Goal: Transaction & Acquisition: Purchase product/service

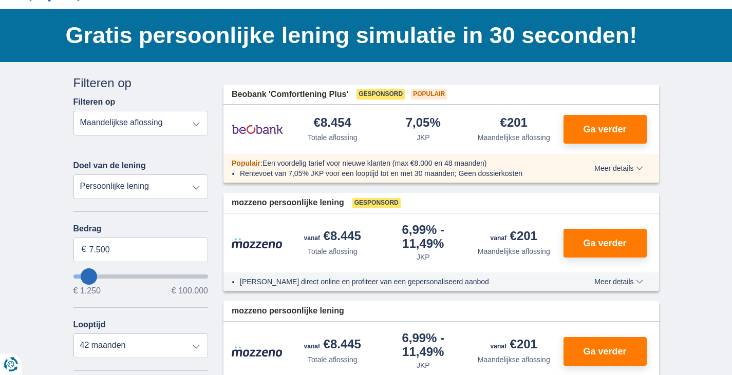
scroll to position [103, 0]
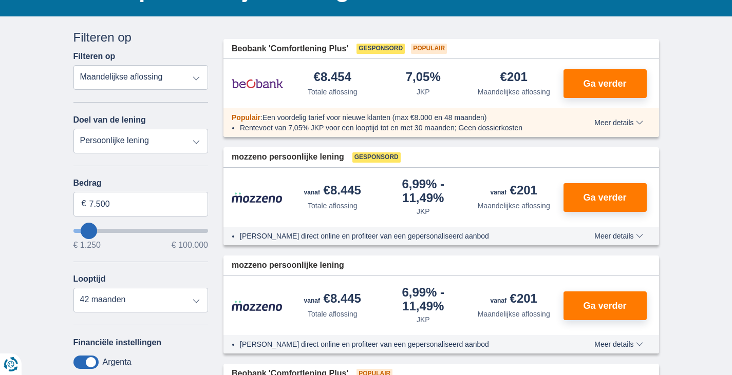
type input "9.250"
type input "15250"
type input "15.250"
select select "84"
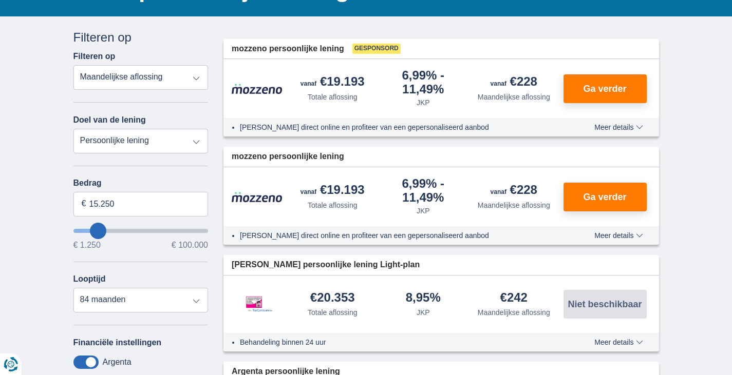
type input "18.250"
type input "27250"
type input "27.250"
select select "120"
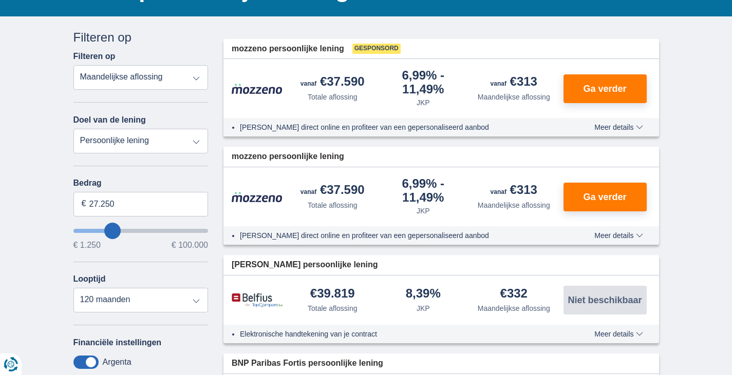
type input "29.250"
type input "30250"
type input "29.250"
type input "31250"
type input "36.250"
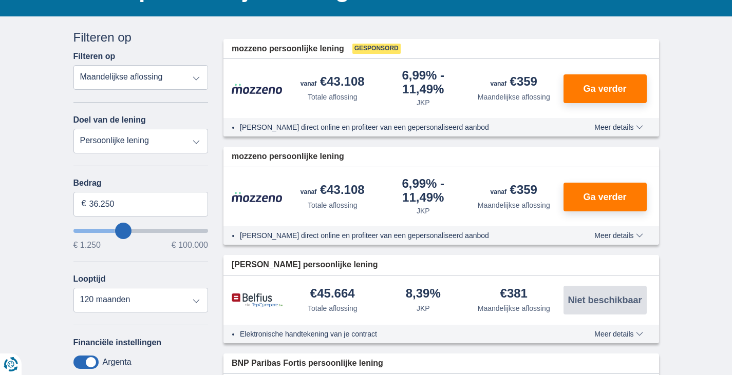
type input "53250"
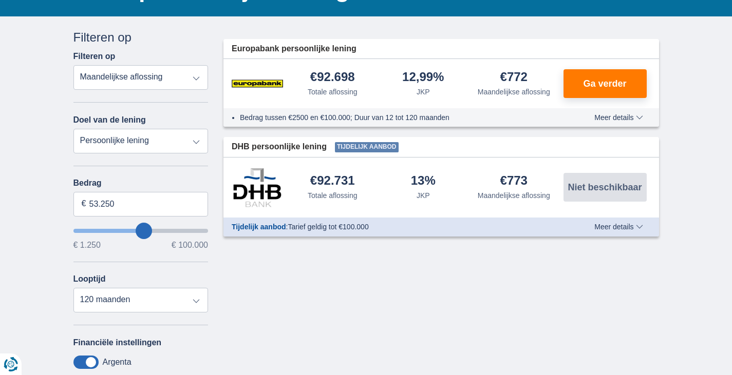
type input "50.250"
type input "53250"
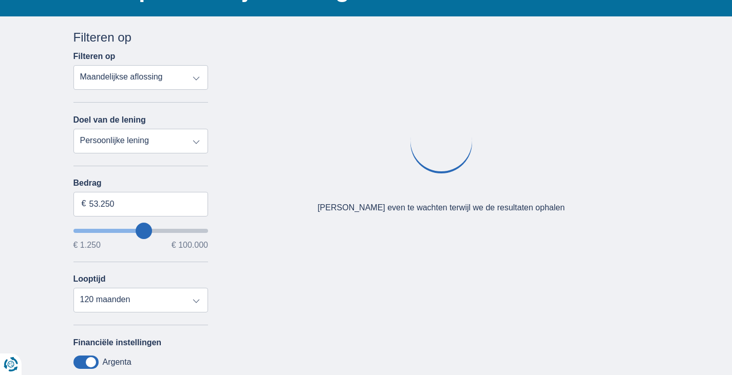
type input "79.250"
type input "79250"
click at [175, 231] on input "wantToBorrow" at bounding box center [140, 231] width 135 height 4
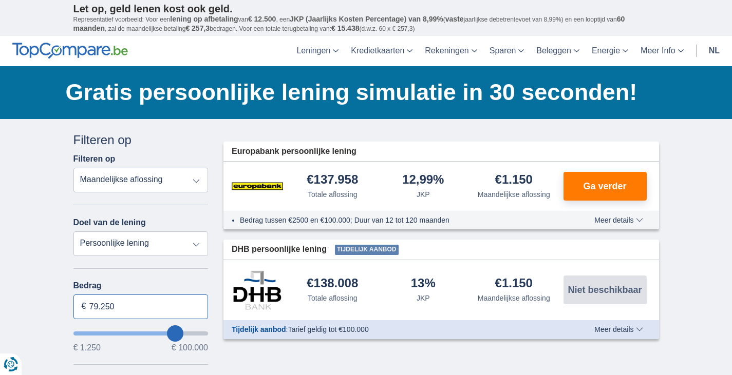
drag, startPoint x: 128, startPoint y: 304, endPoint x: 29, endPoint y: 303, distance: 99.1
click at [29, 303] on div "× widget.non-eligible-application.title widget.non-eligible-application.text no…" at bounding box center [366, 381] width 732 height 525
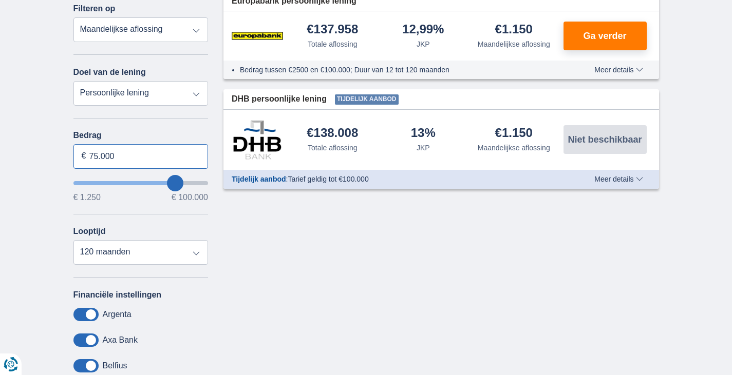
scroll to position [154, 0]
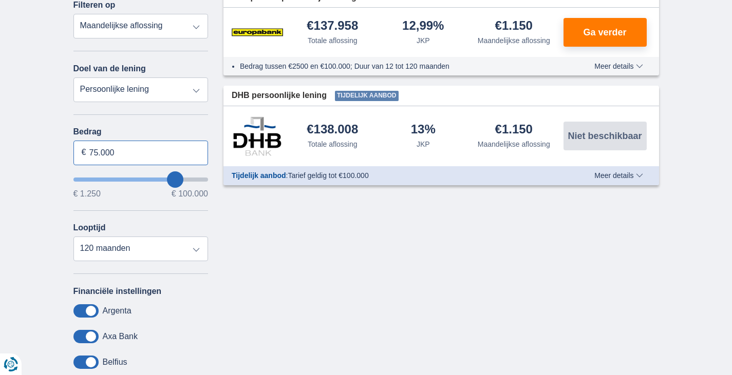
type input "75.000"
type input "75250"
click at [73, 237] on select "12 maanden 18 maanden 24 maanden 30 maanden 36 maanden 42 maanden 48 maanden 60…" at bounding box center [140, 249] width 135 height 25
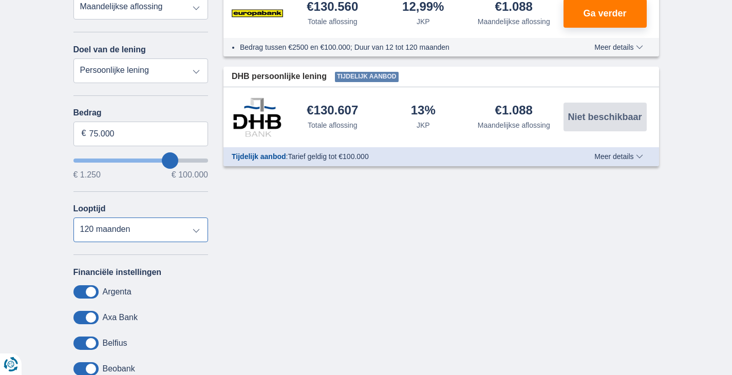
scroll to position [51, 0]
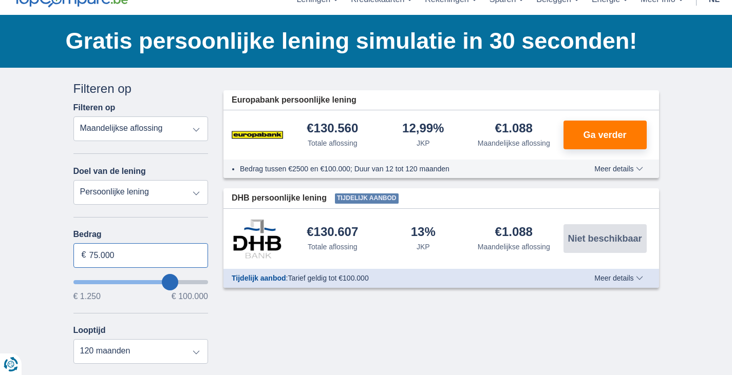
drag, startPoint x: 122, startPoint y: 254, endPoint x: 34, endPoint y: 246, distance: 88.3
click at [34, 246] on div "× widget.non-eligible-application.title widget.non-eligible-application.text no…" at bounding box center [366, 330] width 732 height 525
type input "50.000"
type input "50250"
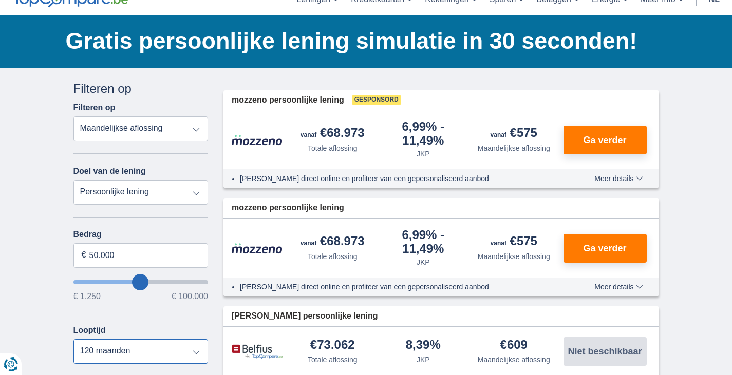
click at [73, 340] on select "12 maanden 18 maanden 24 maanden 30 maanden 36 maanden 42 maanden 48 maanden 60…" at bounding box center [140, 352] width 135 height 25
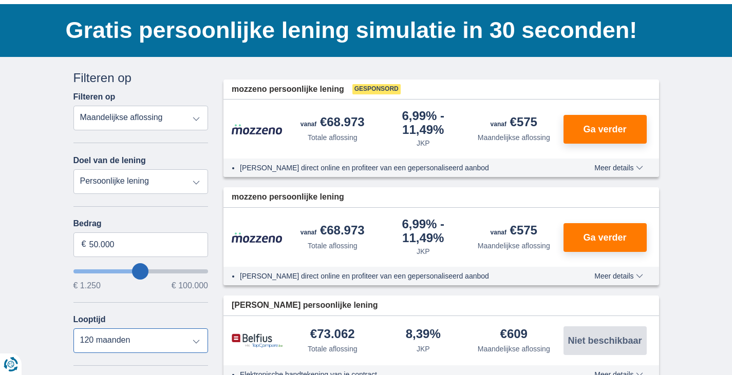
scroll to position [93, 0]
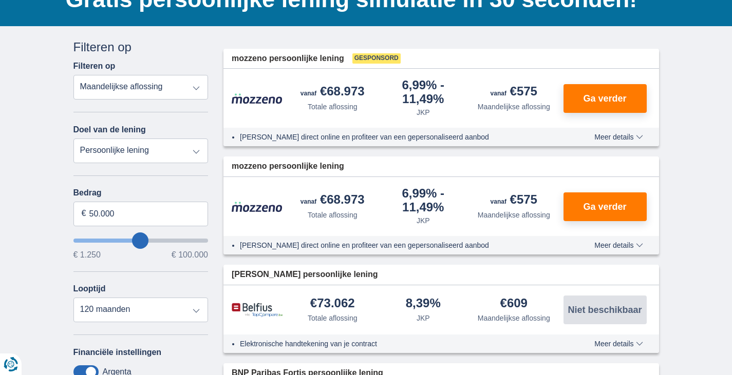
drag, startPoint x: 623, startPoint y: 141, endPoint x: 624, endPoint y: 136, distance: 5.2
click at [623, 140] on div "[PERSON_NAME] direct online en profiteer van een gepersonaliseerd aanbod Meer d…" at bounding box center [441, 137] width 436 height 18
click at [624, 136] on span "Meer details" at bounding box center [618, 137] width 48 height 7
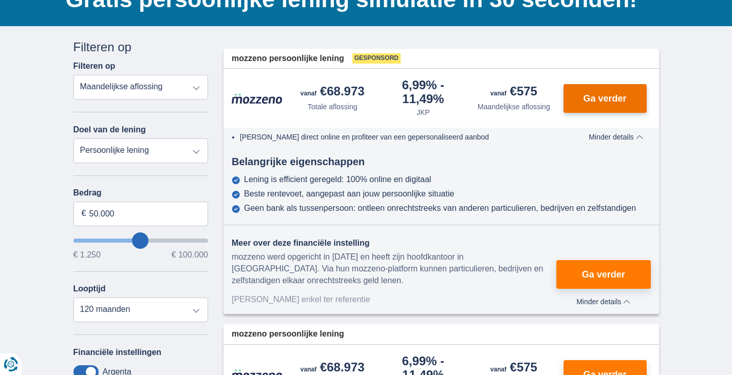
click at [611, 103] on button "Ga verder" at bounding box center [604, 98] width 83 height 29
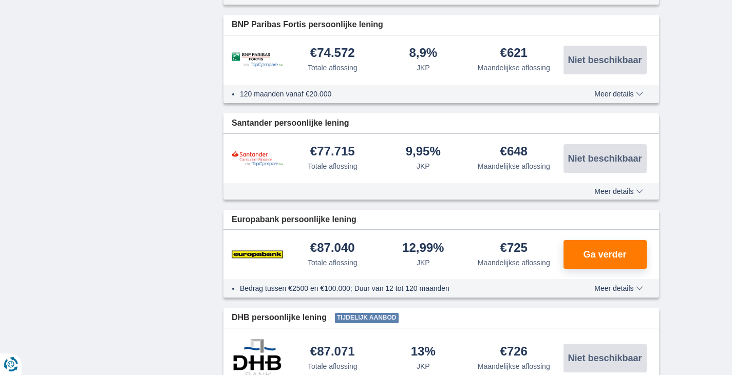
scroll to position [401, 0]
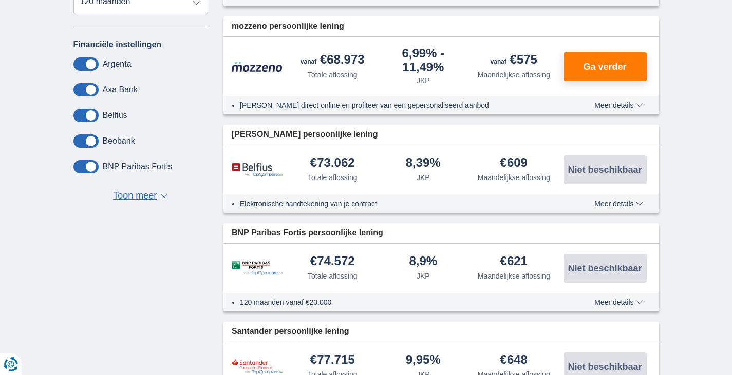
click at [136, 194] on span "Toon meer" at bounding box center [135, 196] width 44 height 13
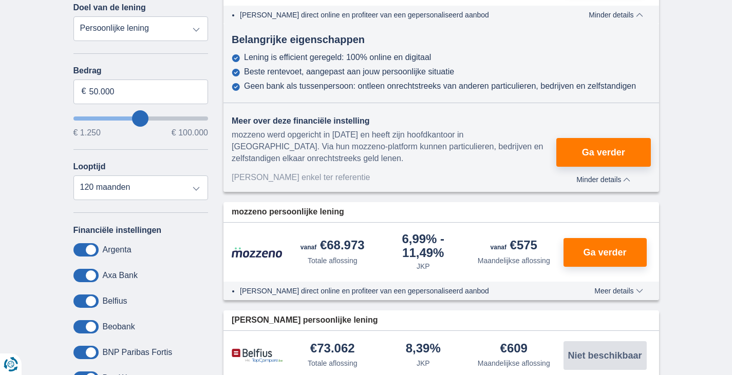
scroll to position [196, 0]
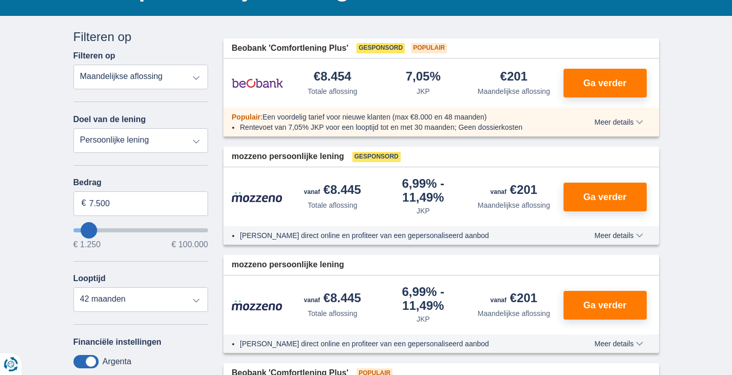
scroll to position [93, 0]
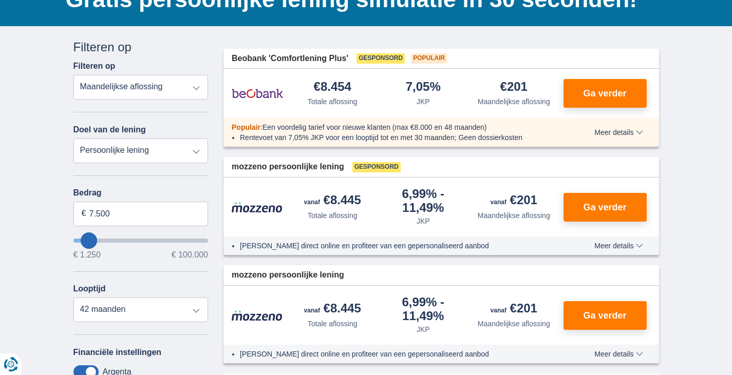
click at [610, 131] on span "Meer details" at bounding box center [618, 132] width 48 height 7
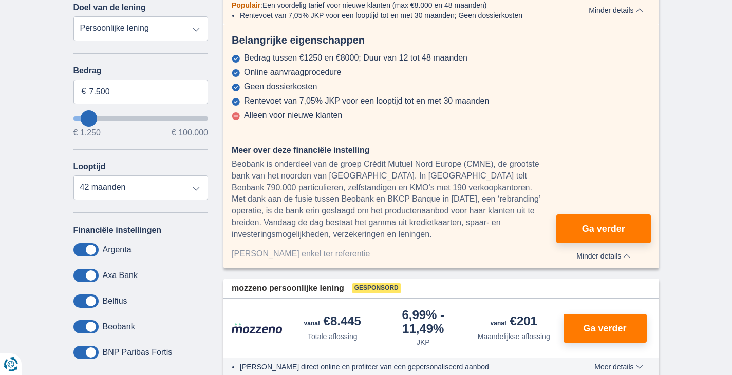
scroll to position [298, 0]
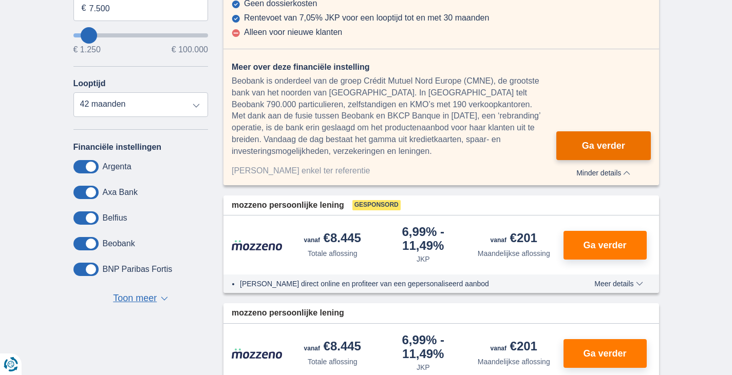
click at [591, 136] on button "Ga verder" at bounding box center [603, 145] width 94 height 29
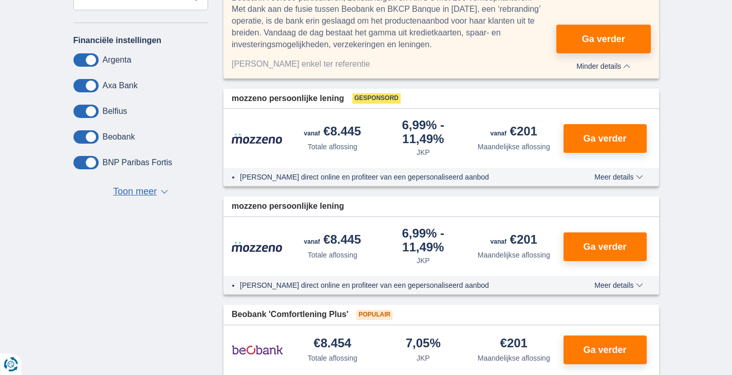
scroll to position [0, 0]
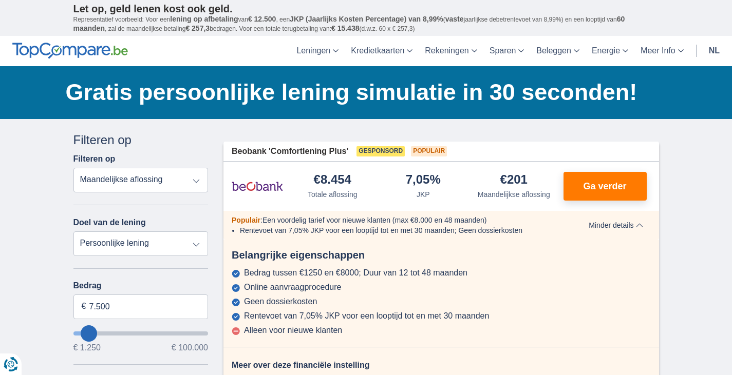
scroll to position [103, 0]
